Goal: Check status: Check status

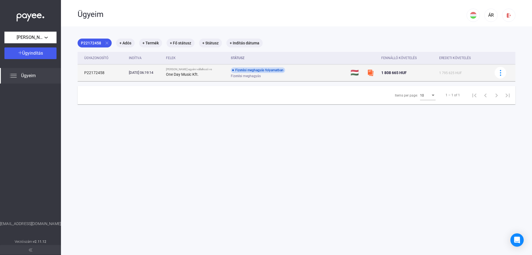
click at [325, 71] on td "Fizetési meghagyás folyamatban Fizetési meghagyás" at bounding box center [289, 72] width 120 height 17
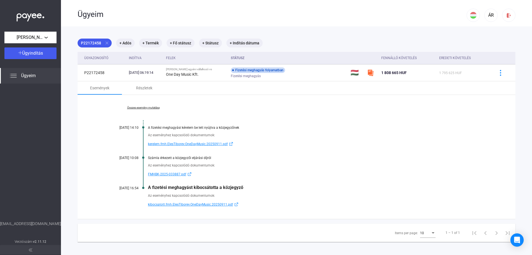
drag, startPoint x: 149, startPoint y: 195, endPoint x: 225, endPoint y: 198, distance: 76.0
click at [225, 198] on div "Az eseményhez kapcsolódó dokumentumok:" at bounding box center [318, 196] width 340 height 6
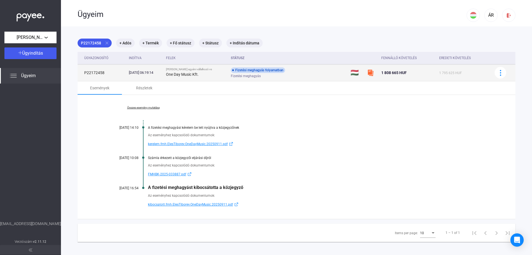
click at [277, 75] on div "Fizetési meghagyás" at bounding box center [275, 76] width 88 height 4
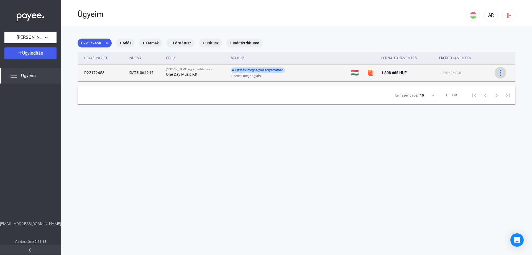
click at [498, 75] on img at bounding box center [501, 73] width 6 height 6
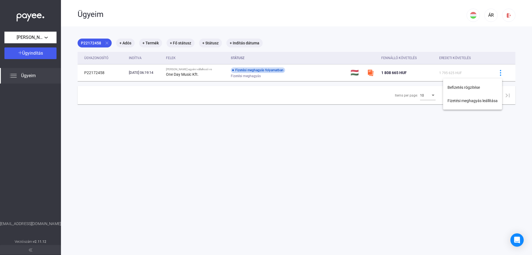
click at [321, 158] on div at bounding box center [266, 127] width 532 height 255
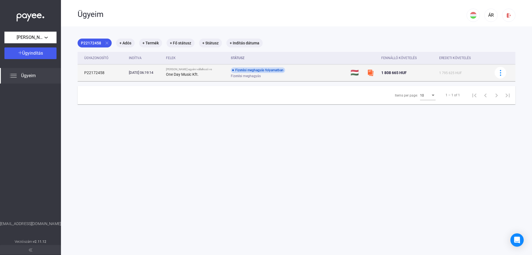
click at [367, 72] on img at bounding box center [370, 72] width 7 height 7
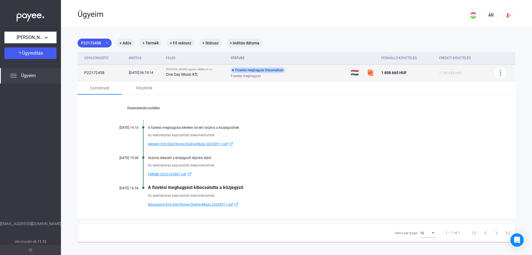
click at [289, 76] on div "Fizetési meghagyás" at bounding box center [275, 76] width 88 height 4
